Goal: Transaction & Acquisition: Purchase product/service

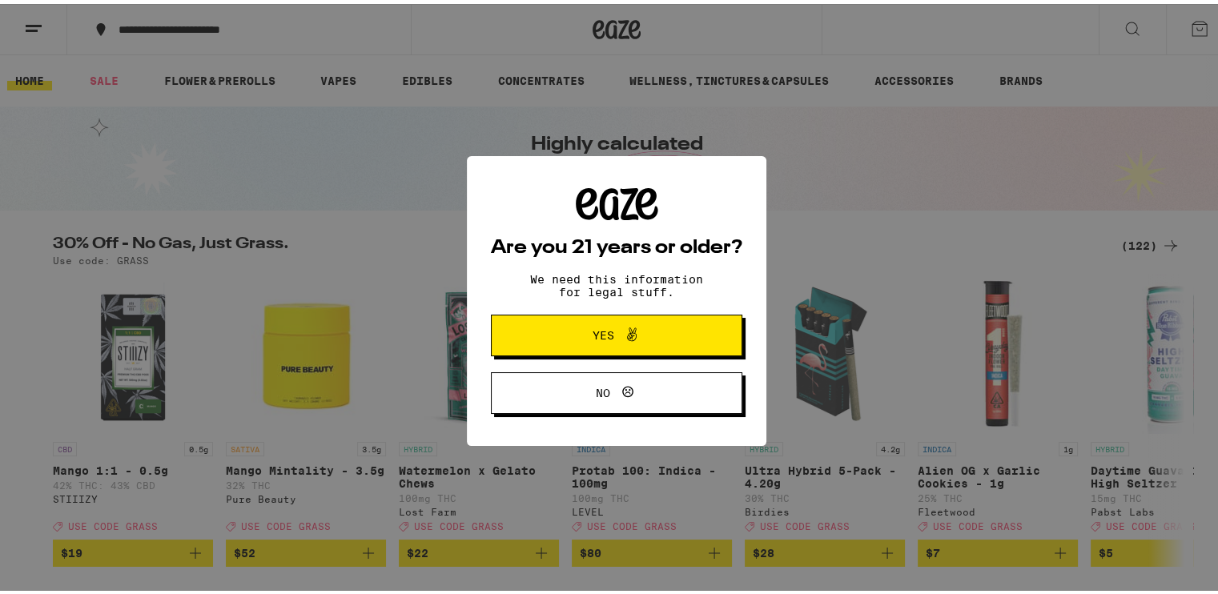
click at [629, 327] on icon at bounding box center [631, 330] width 19 height 19
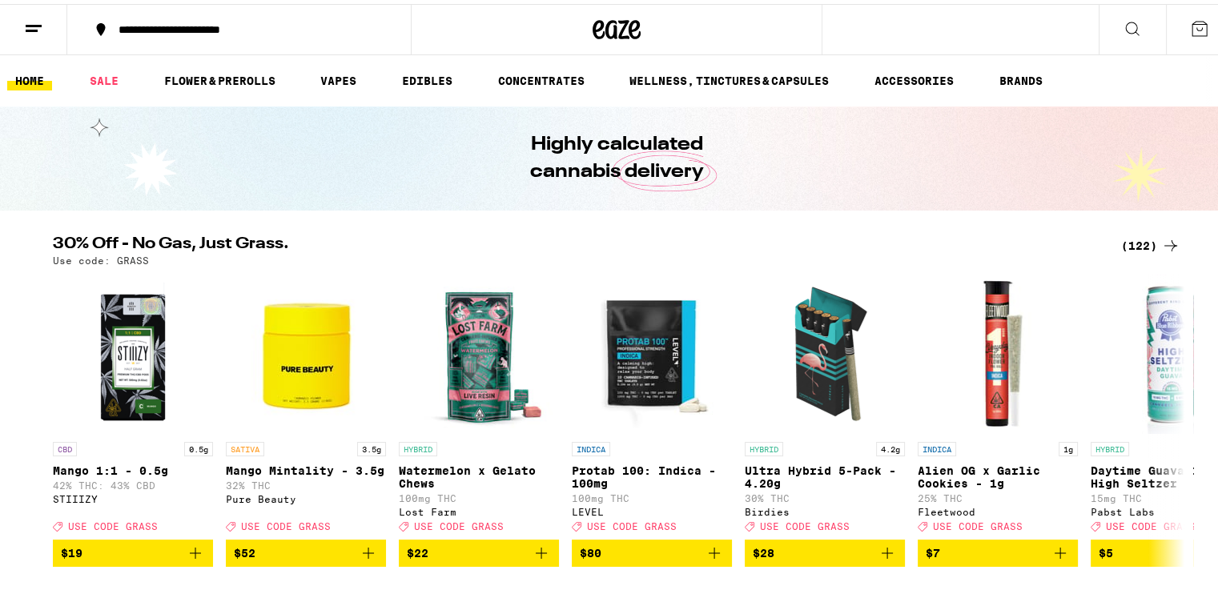
click at [1133, 242] on div "(122)" at bounding box center [1150, 241] width 59 height 19
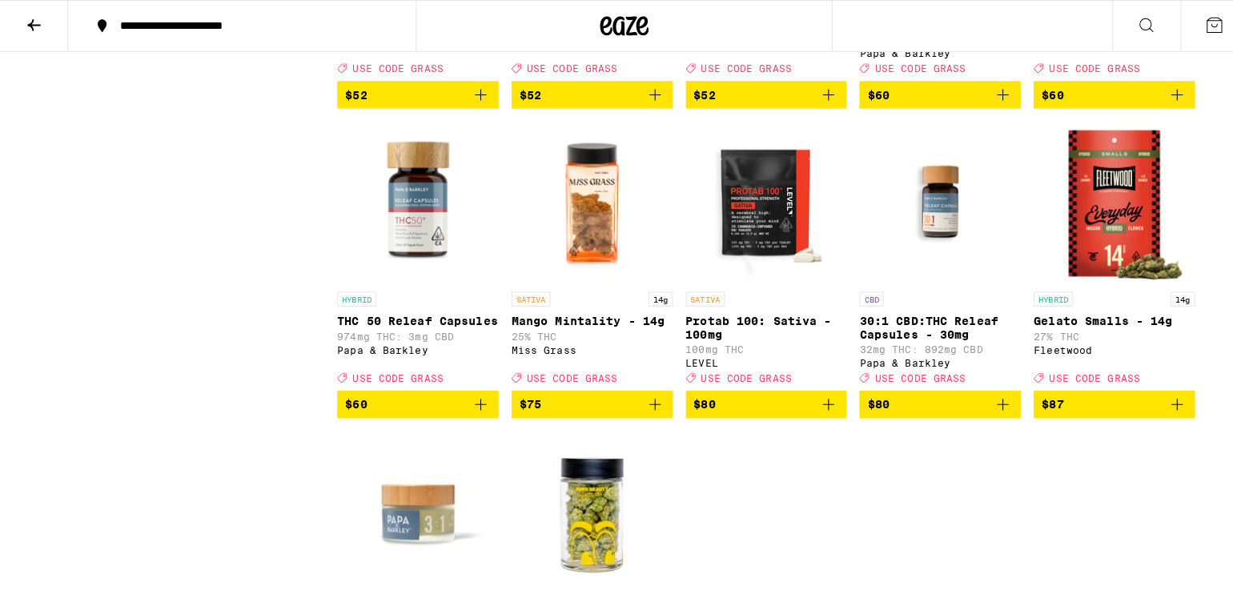
scroll to position [7106, 0]
